Goal: Check status: Check status

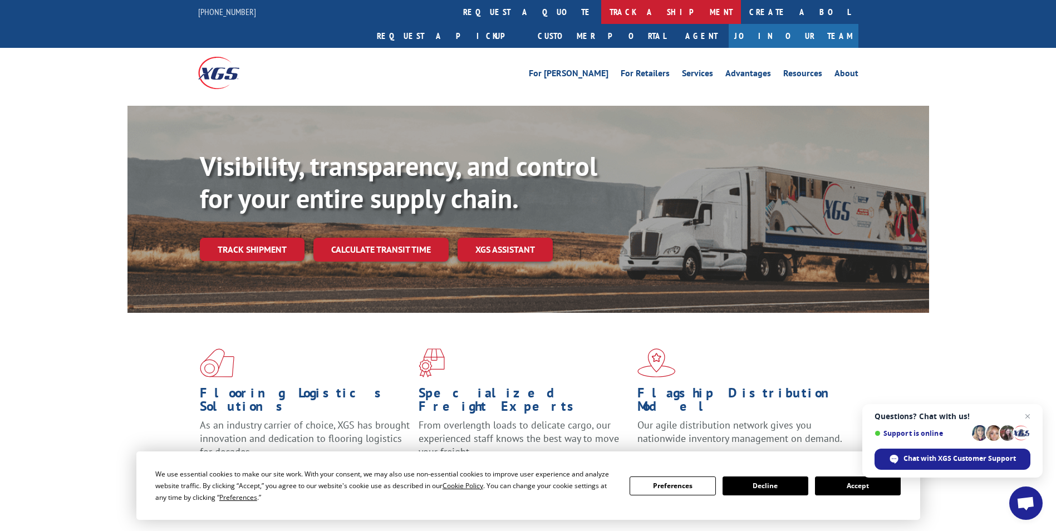
click at [601, 11] on link "track a shipment" at bounding box center [671, 12] width 140 height 24
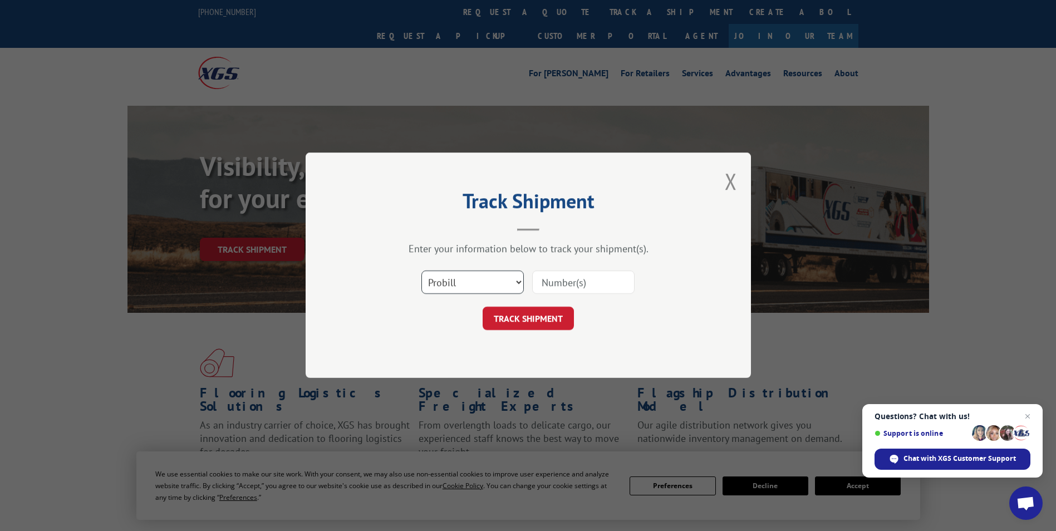
click at [518, 280] on select "Select category... Probill BOL PO" at bounding box center [472, 282] width 102 height 23
select select "bol"
click at [421, 271] on select "Select category... Probill BOL PO" at bounding box center [472, 282] width 102 height 23
click at [587, 284] on input at bounding box center [583, 282] width 102 height 23
paste input "7037864"
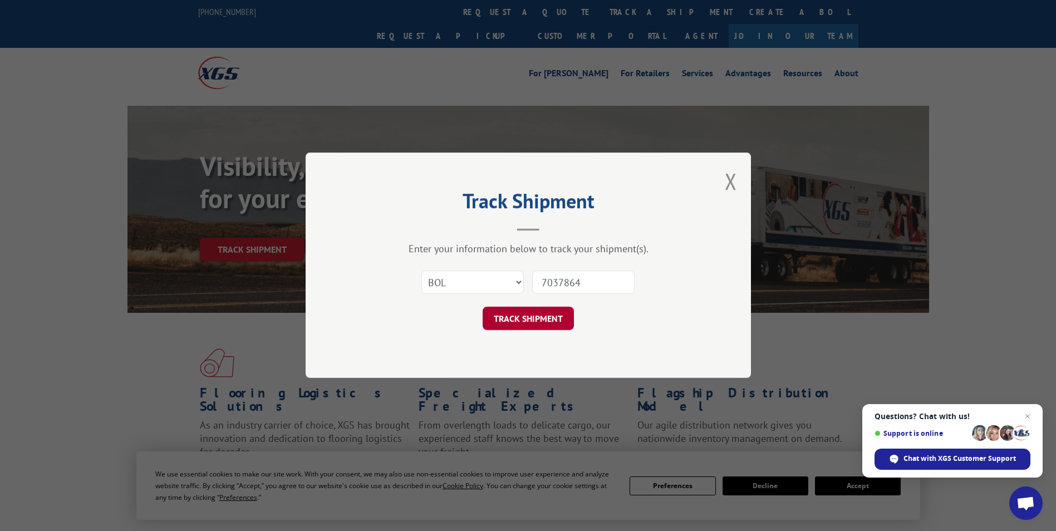
type input "7037864"
click at [543, 324] on button "TRACK SHIPMENT" at bounding box center [527, 318] width 91 height 23
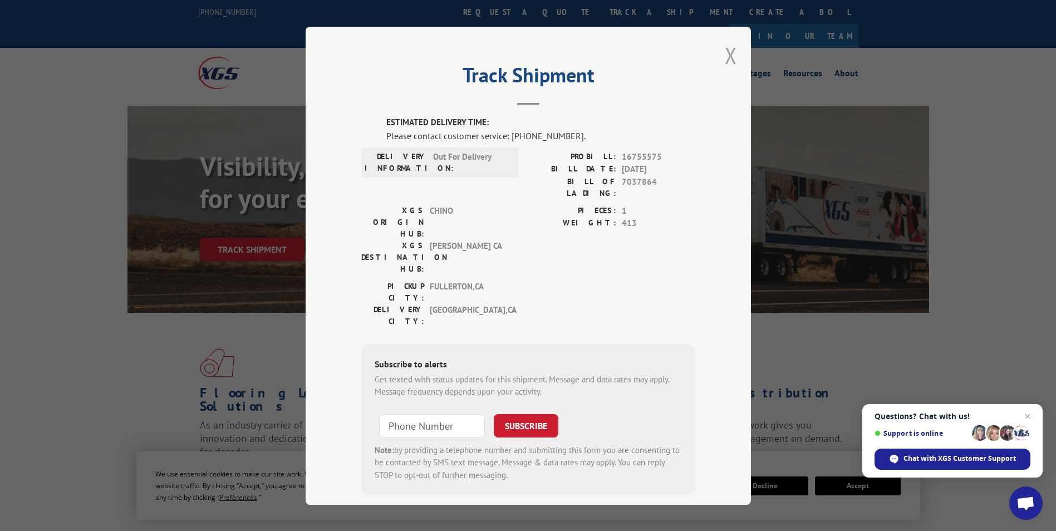
click at [728, 57] on button "Close modal" at bounding box center [731, 55] width 12 height 29
